Goal: Task Accomplishment & Management: Manage account settings

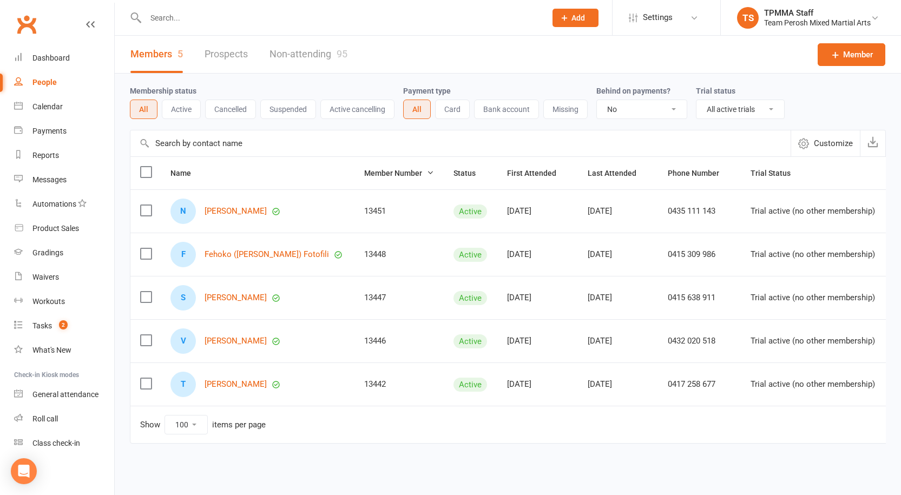
select select "false"
select select "active_trial"
select select "100"
click at [226, 10] on input "text" at bounding box center [340, 17] width 396 height 15
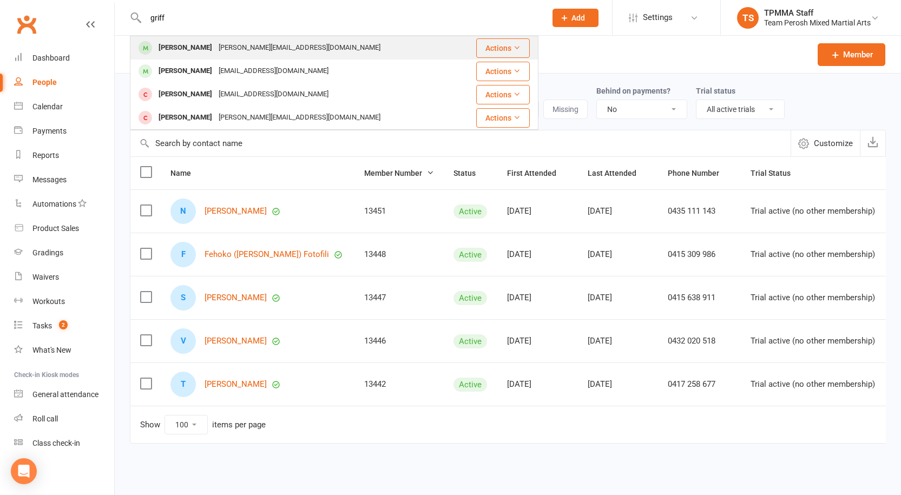
type input "griff"
click at [229, 43] on div "[PERSON_NAME][EMAIL_ADDRESS][DOMAIN_NAME]" at bounding box center [299, 48] width 168 height 16
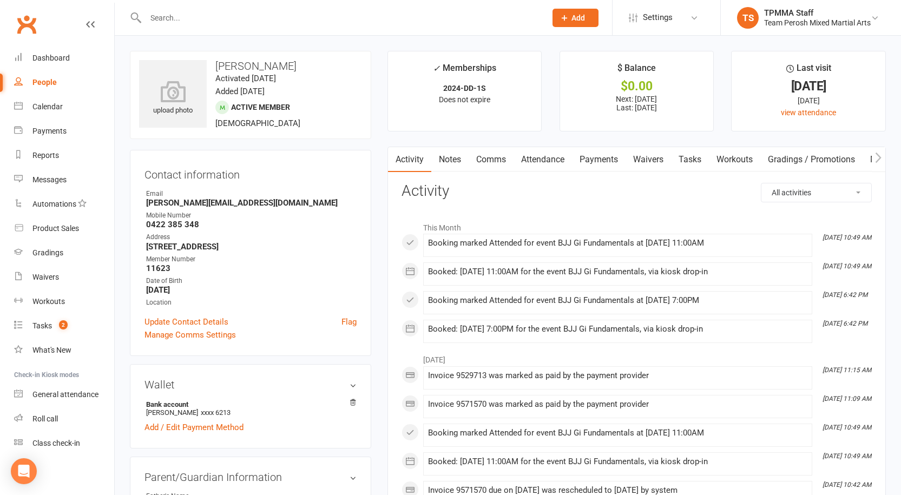
click at [179, 18] on input "text" at bounding box center [340, 17] width 396 height 15
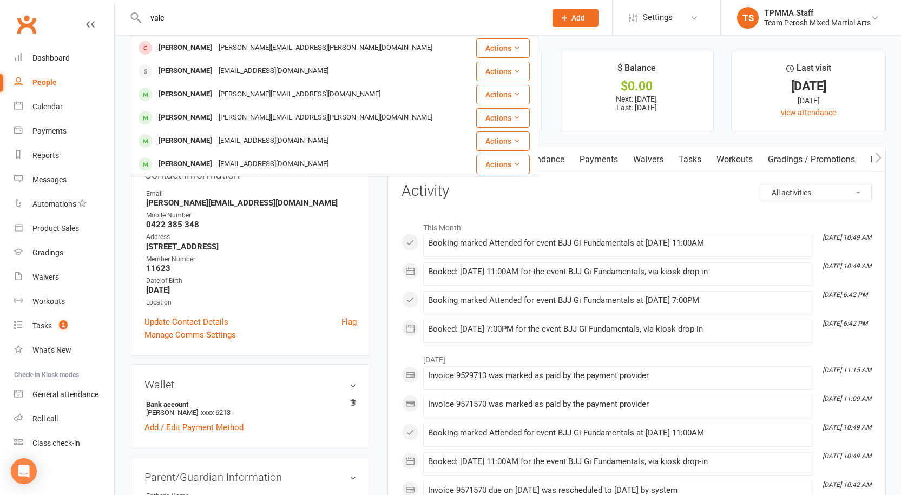
drag, startPoint x: 239, startPoint y: 12, endPoint x: 54, endPoint y: 10, distance: 185.1
click at [54, 3] on header "vale Levi Vitale [EMAIL_ADDRESS][PERSON_NAME][DOMAIN_NAME] Actions [PERSON_NAME…" at bounding box center [450, 3] width 901 height 0
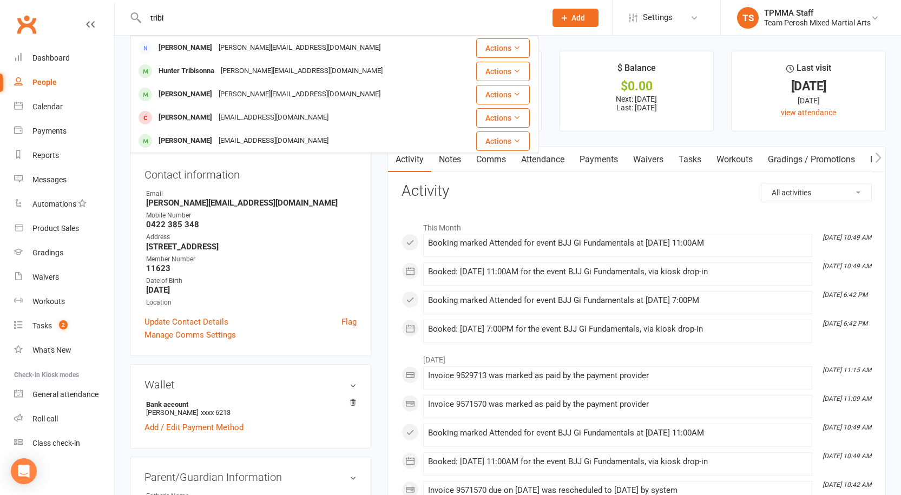
type input "tribi"
click at [548, 81] on ul "✓ Memberships 2024-DD-1S Does not expire $ Balance $0.00 Next: [DATE] Last: [DA…" at bounding box center [636, 91] width 498 height 81
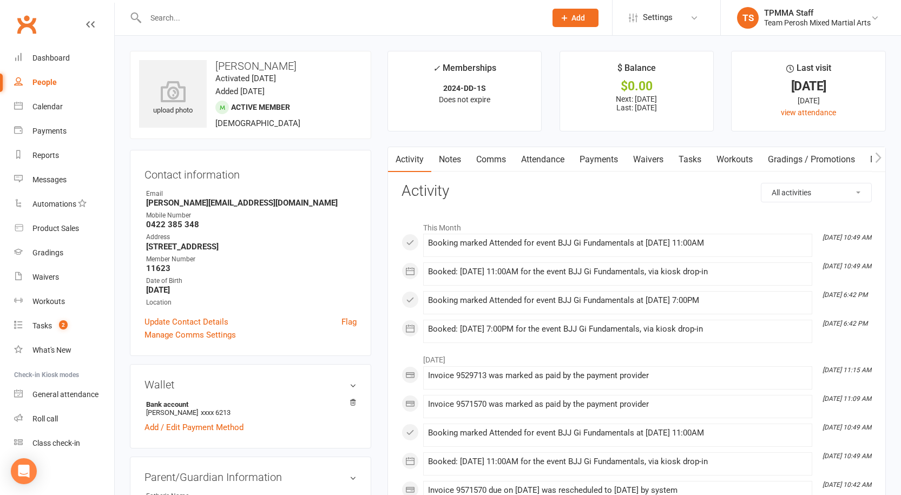
click at [236, 11] on input "text" at bounding box center [340, 17] width 396 height 15
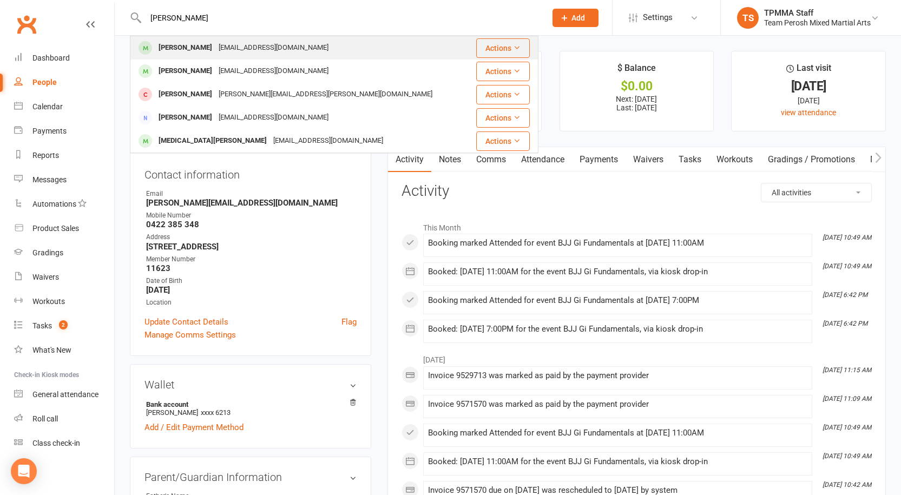
type input "[PERSON_NAME]"
click at [188, 48] on div "[PERSON_NAME]" at bounding box center [185, 48] width 60 height 16
